Goal: Task Accomplishment & Management: Manage account settings

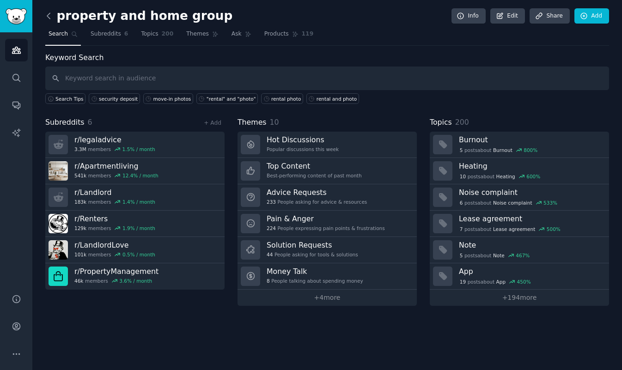
click at [48, 18] on icon at bounding box center [49, 16] width 10 height 10
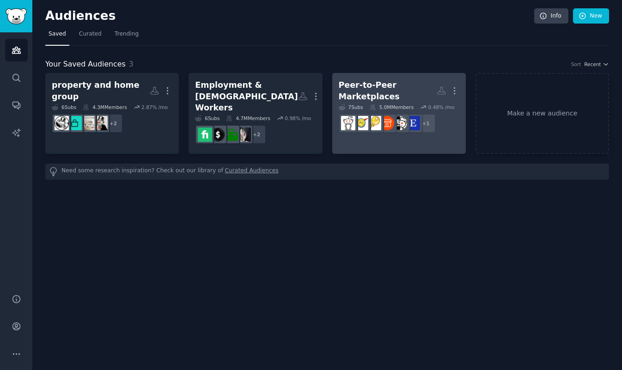
click at [375, 89] on div "Peer-to-Peer Marketplaces" at bounding box center [388, 90] width 98 height 23
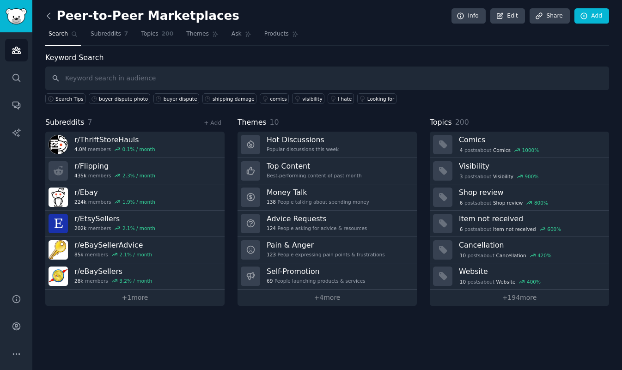
click at [45, 15] on icon at bounding box center [49, 16] width 10 height 10
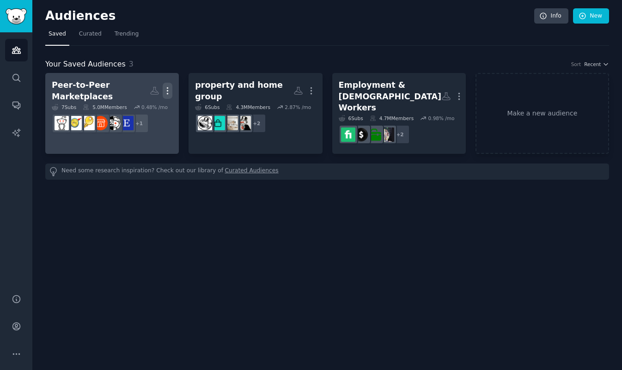
click at [167, 92] on icon "button" at bounding box center [168, 91] width 10 height 10
click at [144, 110] on p "Delete" at bounding box center [142, 110] width 21 height 10
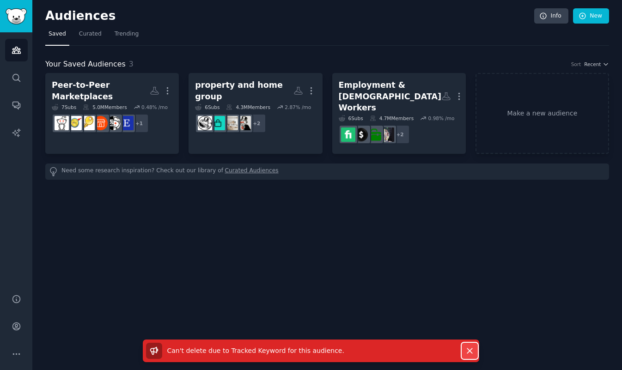
click at [472, 352] on icon "button" at bounding box center [469, 350] width 5 height 5
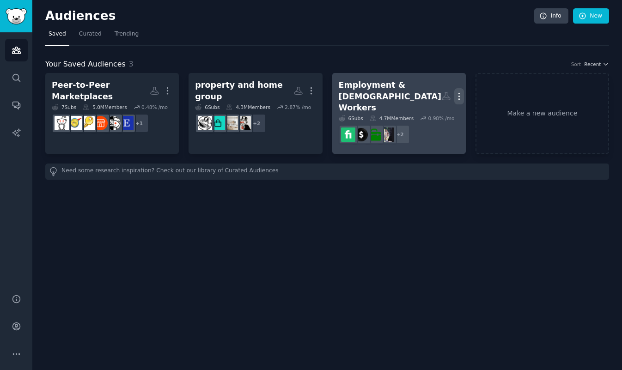
click at [455, 91] on icon "button" at bounding box center [459, 96] width 10 height 10
click at [434, 111] on p "Delete" at bounding box center [433, 116] width 21 height 10
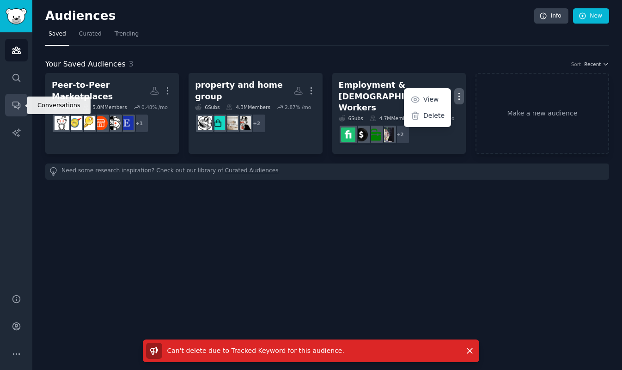
click at [17, 104] on icon "Sidebar" at bounding box center [17, 105] width 10 height 10
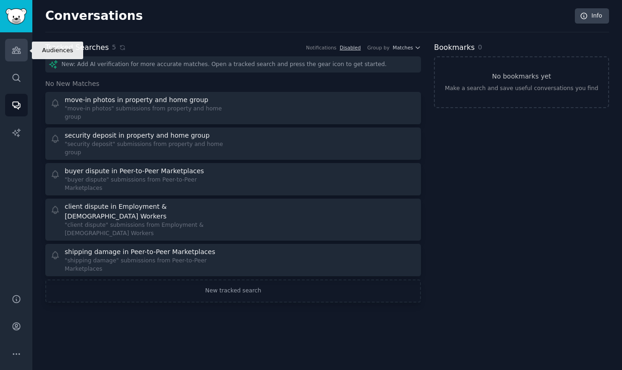
click at [15, 53] on icon "Sidebar" at bounding box center [17, 50] width 10 height 10
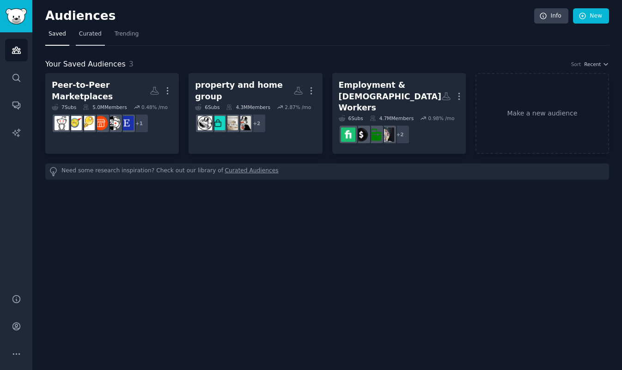
click at [92, 36] on span "Curated" at bounding box center [90, 34] width 23 height 8
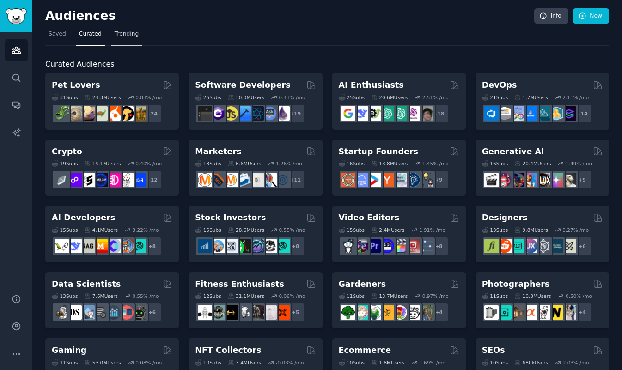
click at [131, 33] on span "Trending" at bounding box center [127, 34] width 24 height 8
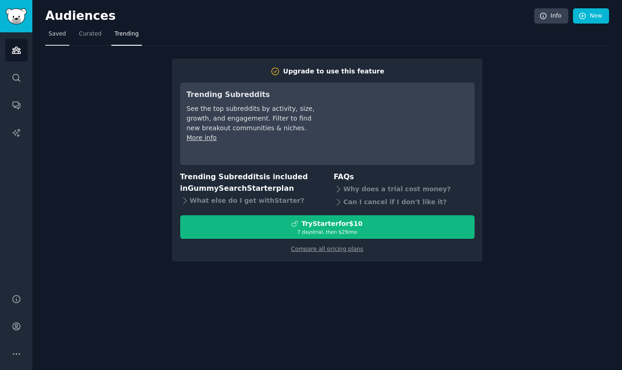
click at [53, 34] on span "Saved" at bounding box center [58, 34] width 18 height 8
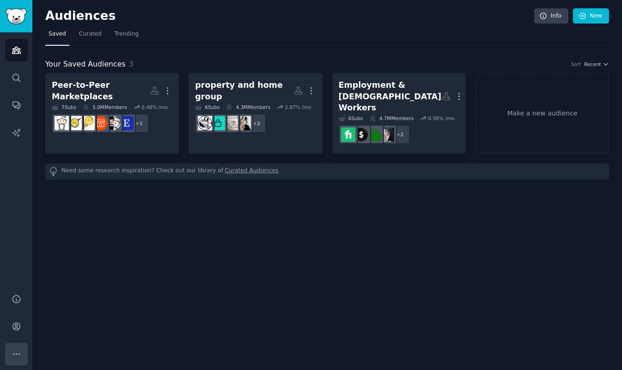
click at [12, 353] on icon "Sidebar" at bounding box center [17, 354] width 10 height 10
click at [16, 324] on icon "Sidebar" at bounding box center [15, 326] width 7 height 7
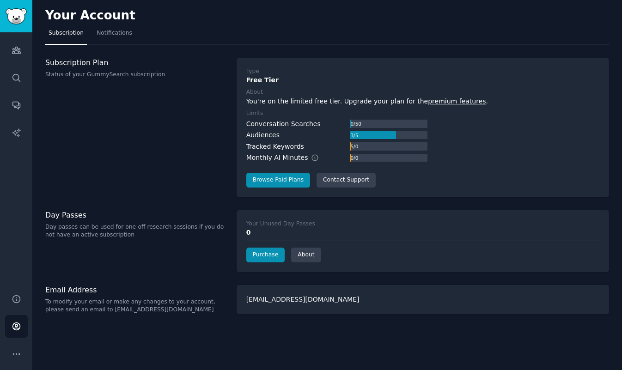
click at [453, 102] on link "premium features" at bounding box center [457, 100] width 58 height 7
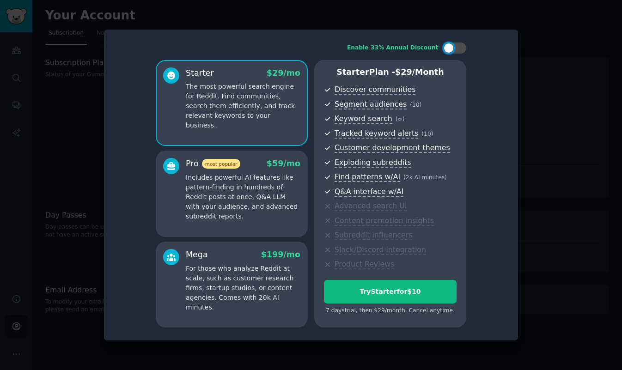
click at [260, 205] on p "Includes powerful AI features like pattern-finding in hundreds of Reddit posts …" at bounding box center [243, 197] width 115 height 49
